Goal: Transaction & Acquisition: Purchase product/service

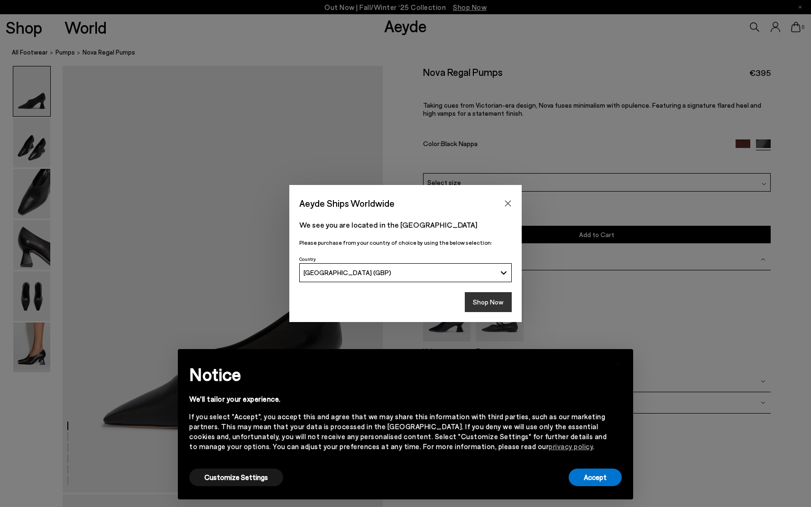
click at [483, 303] on button "Shop Now" at bounding box center [488, 302] width 47 height 20
click at [584, 482] on button "Accept" at bounding box center [594, 477] width 53 height 18
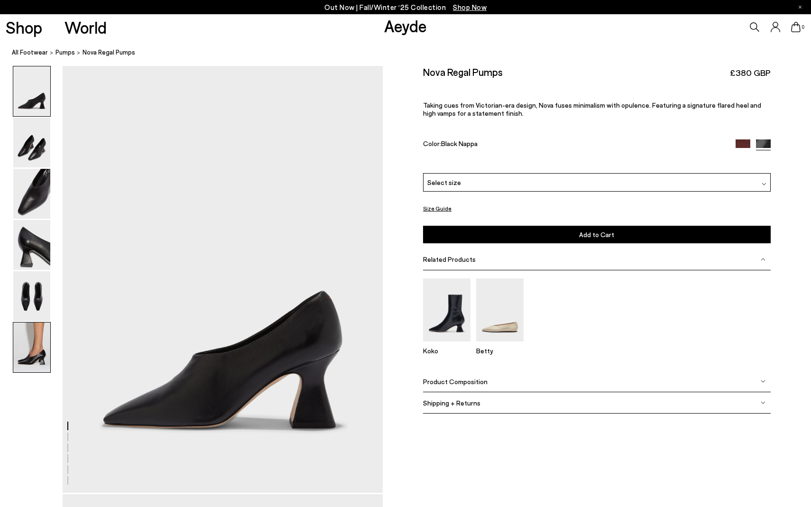
click at [35, 353] on img at bounding box center [31, 347] width 37 height 50
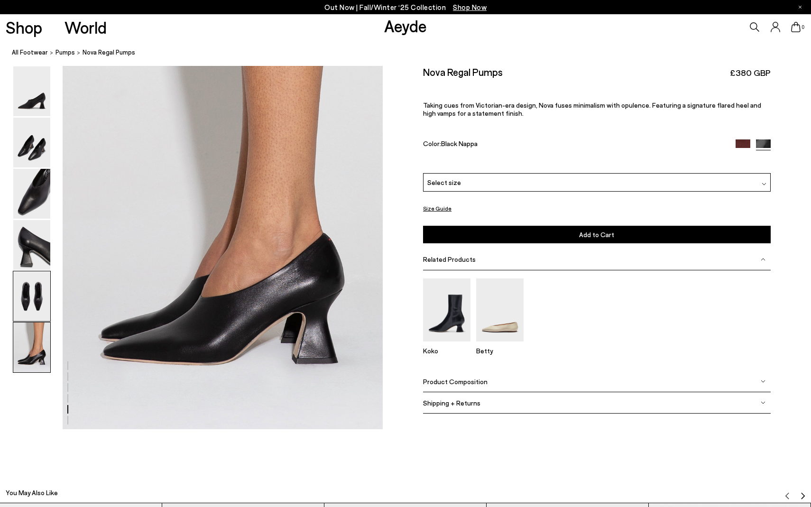
scroll to position [2205, 0]
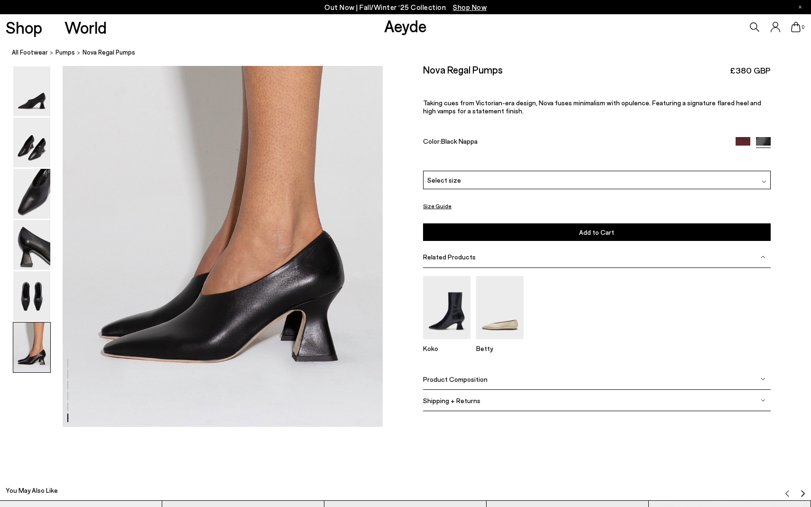
click at [442, 175] on span "Select size" at bounding box center [444, 180] width 34 height 10
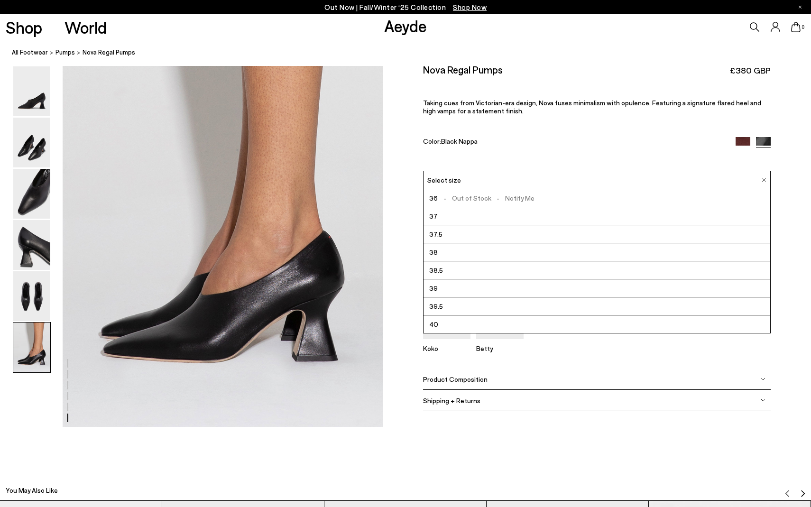
click at [475, 152] on div "Nova Regal Pumps £380 GBP Taking cues from Victorian-era design, Nova fuses min…" at bounding box center [596, 117] width 347 height 107
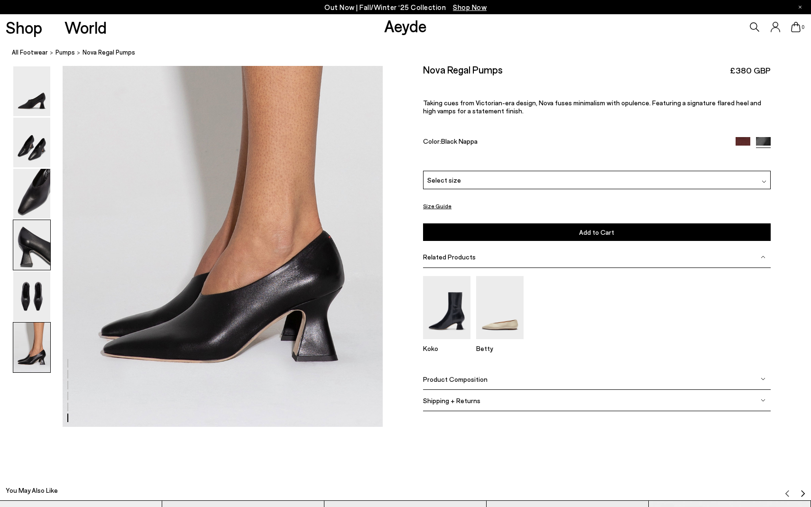
click at [43, 250] on img at bounding box center [31, 245] width 37 height 50
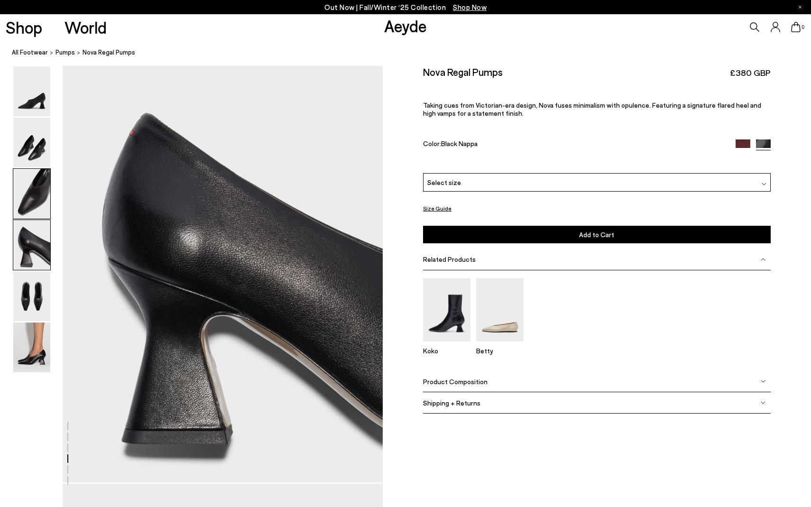
click at [34, 218] on img at bounding box center [31, 194] width 37 height 50
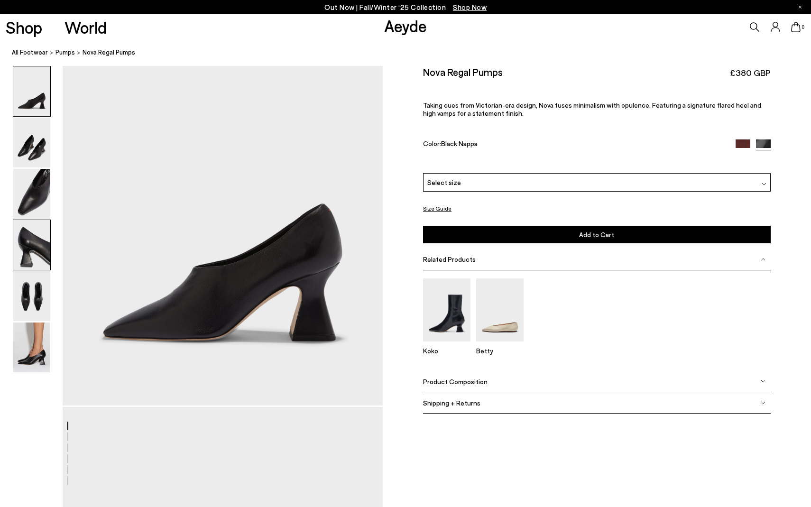
scroll to position [0, 0]
